Goal: Task Accomplishment & Management: Use online tool/utility

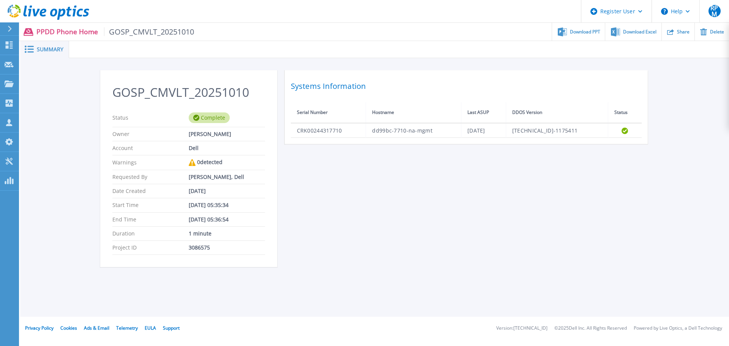
click at [5, 24] on button at bounding box center [9, 28] width 19 height 13
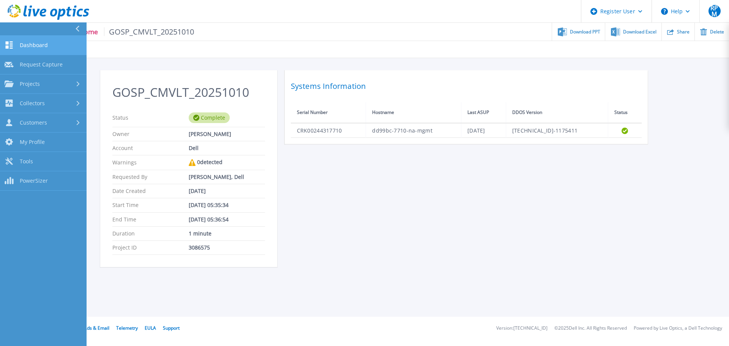
click at [19, 44] on link "Dashboard Dashboard" at bounding box center [43, 45] width 87 height 19
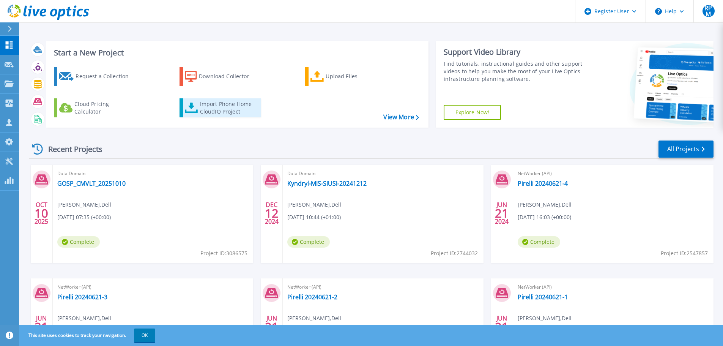
click at [208, 106] on div "Import Phone Home CloudIQ Project" at bounding box center [229, 107] width 59 height 15
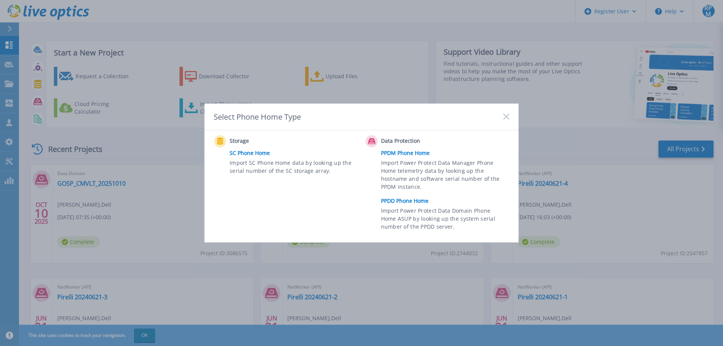
click at [408, 201] on link "PPDD Phone Home" at bounding box center [447, 200] width 132 height 11
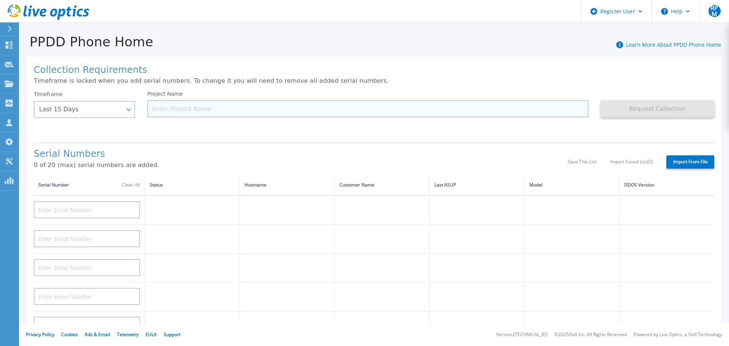
click at [214, 107] on input at bounding box center [367, 108] width 441 height 17
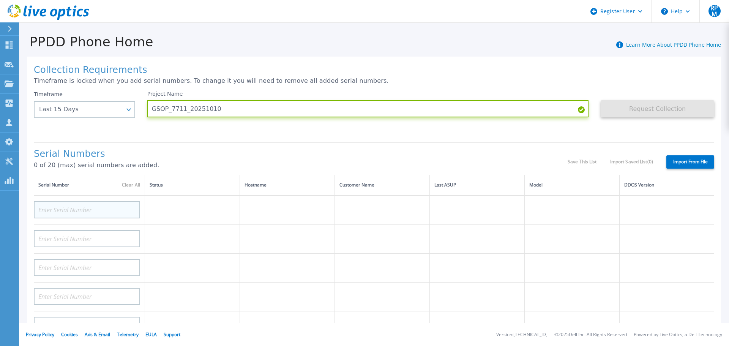
type input "GSOP_7711_20251010"
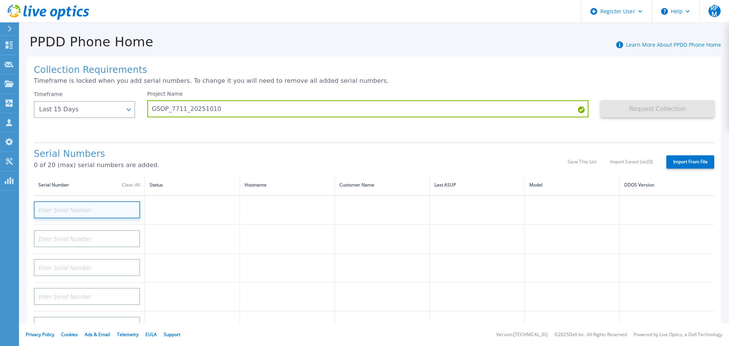
click at [111, 212] on input at bounding box center [87, 209] width 106 height 17
paste input "CRK00244317711"
type input "CRK00244317711"
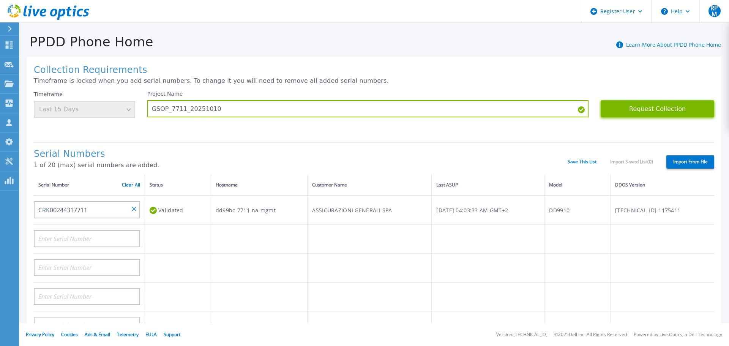
click at [642, 111] on button "Request Collection" at bounding box center [656, 108] width 113 height 17
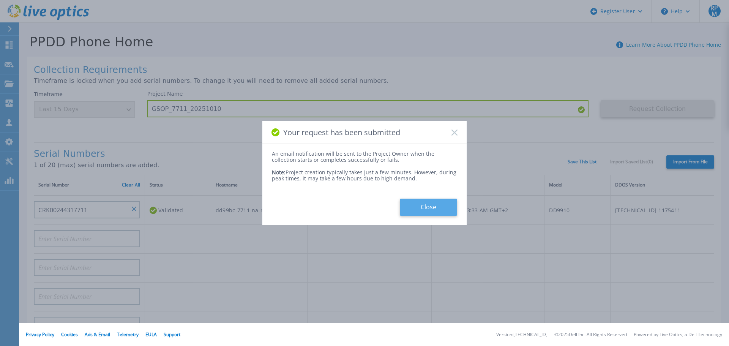
click at [432, 204] on button "Close" at bounding box center [428, 206] width 57 height 17
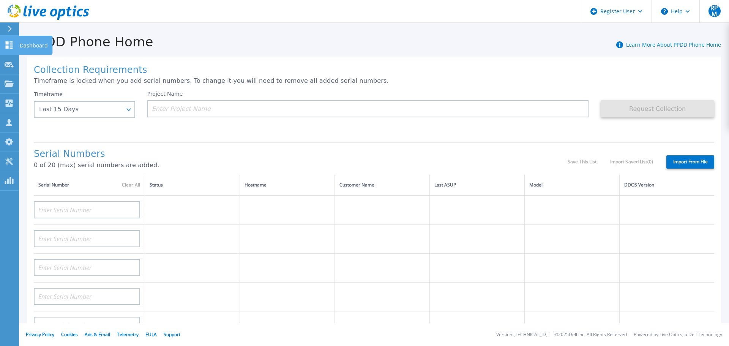
click at [40, 42] on p "Dashboard" at bounding box center [34, 46] width 28 height 20
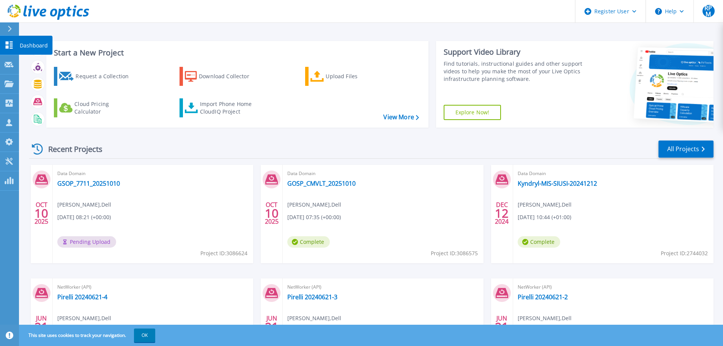
click at [33, 43] on p "Dashboard" at bounding box center [34, 46] width 28 height 20
click at [103, 182] on link "GSOP_7711_20251010" at bounding box center [88, 183] width 63 height 8
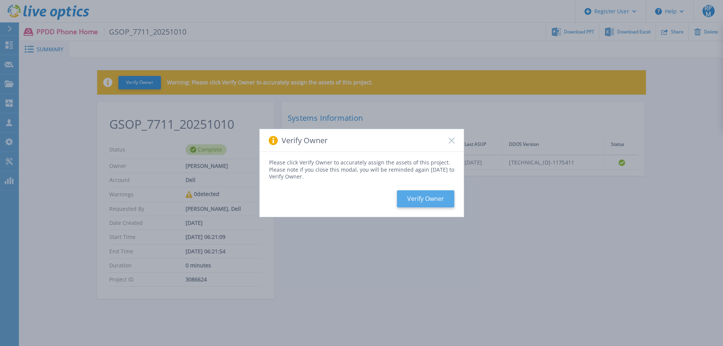
click at [447, 195] on button "Verify Owner" at bounding box center [425, 198] width 57 height 17
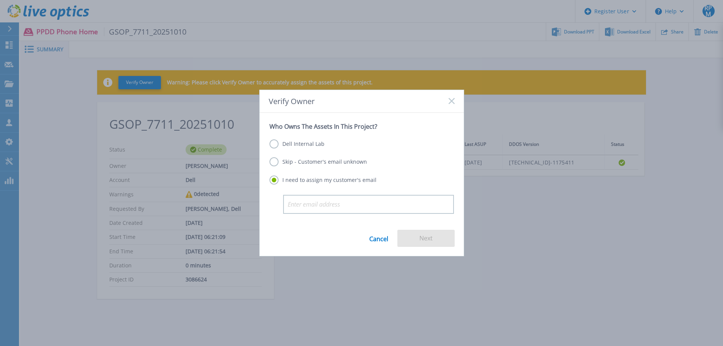
click at [285, 145] on label "Dell Internal Lab" at bounding box center [296, 143] width 55 height 9
click at [0, 0] on input "Dell Internal Lab" at bounding box center [0, 0] width 0 height 0
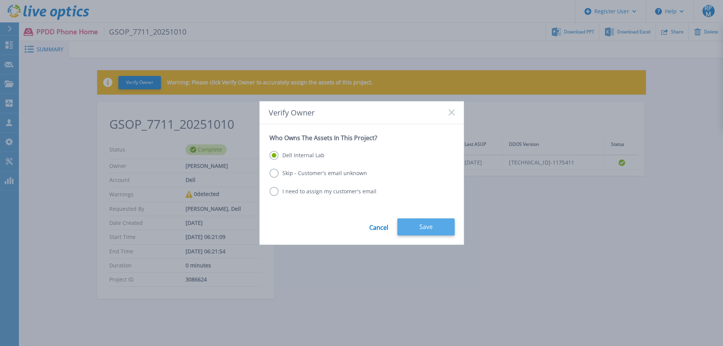
click at [446, 227] on button "Save" at bounding box center [425, 226] width 57 height 17
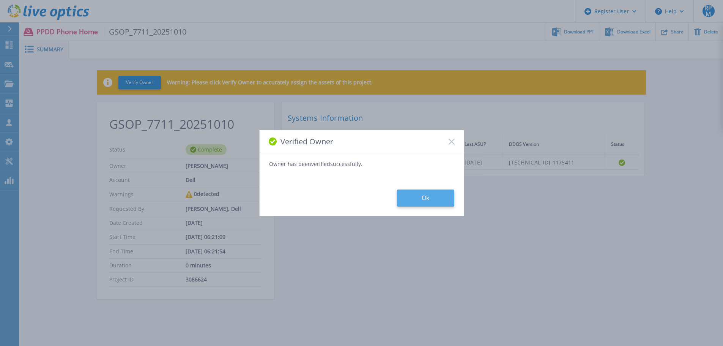
click at [429, 200] on button "Ok" at bounding box center [425, 197] width 57 height 17
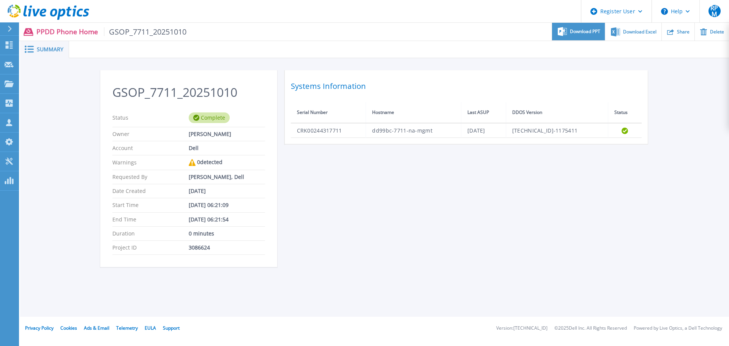
click at [581, 33] on span "Download PPT" at bounding box center [585, 31] width 30 height 5
